Goal: Information Seeking & Learning: Find specific fact

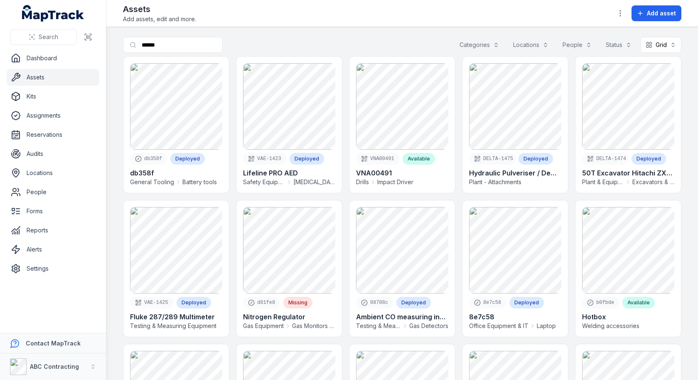
type input "******"
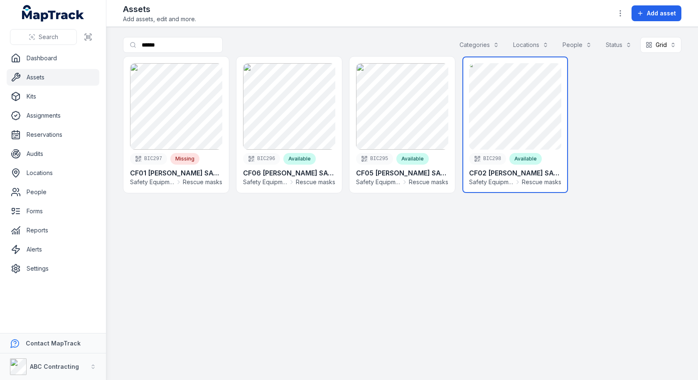
click at [508, 118] on link at bounding box center [514, 124] width 105 height 136
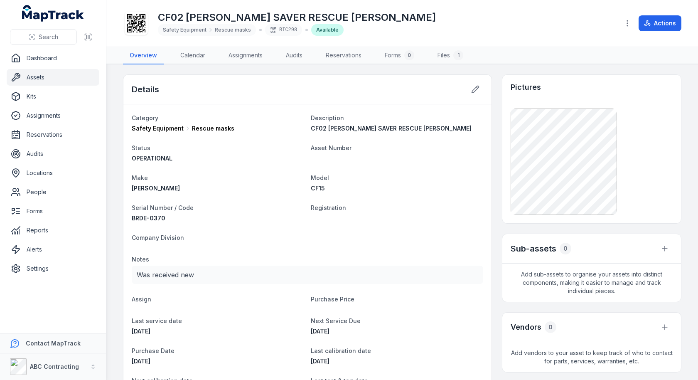
click at [225, 20] on h1 "CF02 [PERSON_NAME] SAVER RESCUE [PERSON_NAME]" at bounding box center [297, 17] width 278 height 13
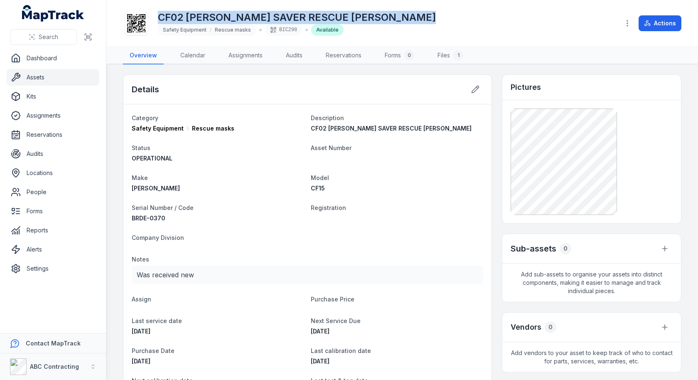
click at [225, 20] on h1 "CF02 [PERSON_NAME] SAVER RESCUE [PERSON_NAME]" at bounding box center [297, 17] width 278 height 13
copy h1 "CF02 [PERSON_NAME] SAVER RESCUE [PERSON_NAME]"
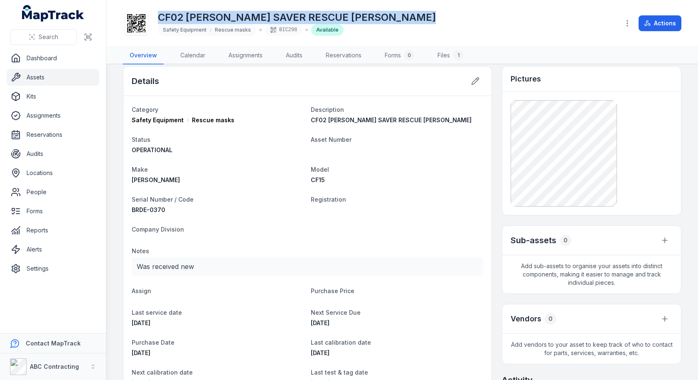
scroll to position [29, 0]
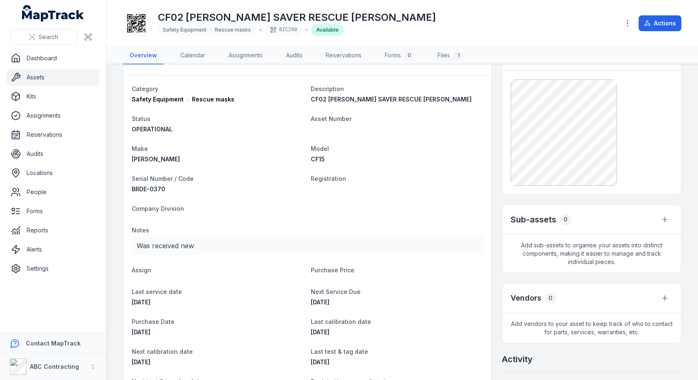
click at [176, 155] on div "[PERSON_NAME]" at bounding box center [218, 159] width 172 height 8
copy span "[PERSON_NAME]"
click at [156, 189] on span "BRDE-0370" at bounding box center [149, 188] width 34 height 7
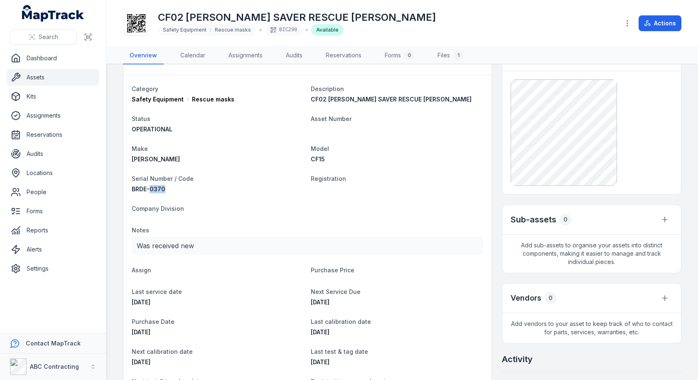
click at [156, 189] on span "BRDE-0370" at bounding box center [149, 188] width 34 height 7
copy span "BRDE-0370"
click at [323, 156] on span "CF15" at bounding box center [318, 158] width 14 height 7
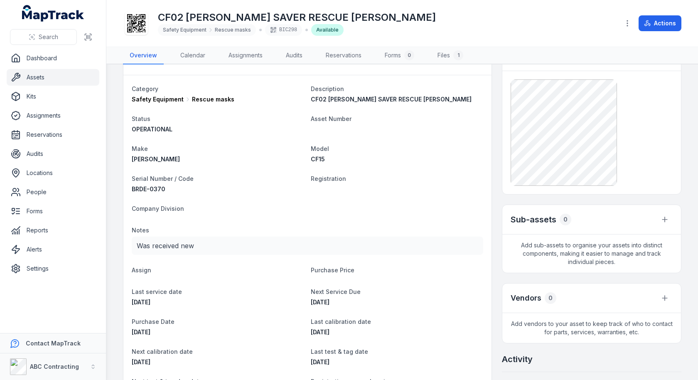
click at [323, 156] on span "CF15" at bounding box center [318, 158] width 14 height 7
copy span "CF15"
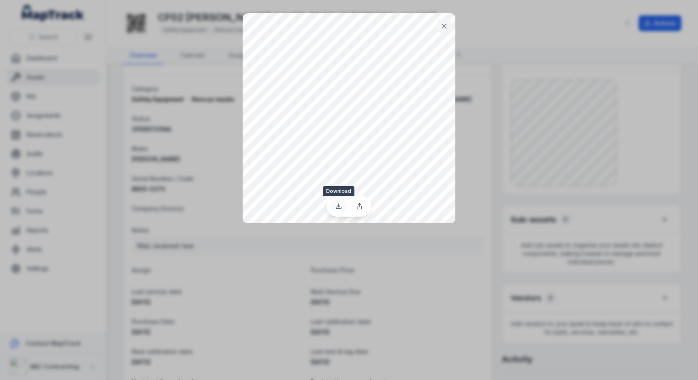
click at [338, 206] on icon at bounding box center [338, 206] width 7 height 7
click at [447, 29] on icon at bounding box center [444, 26] width 8 height 8
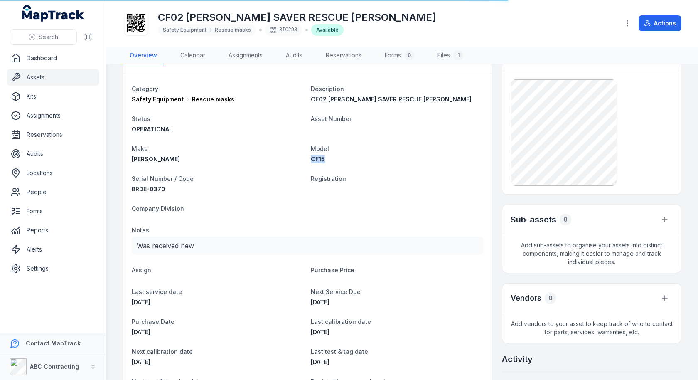
click at [72, 76] on link "Assets" at bounding box center [53, 77] width 93 height 17
